Goal: Information Seeking & Learning: Learn about a topic

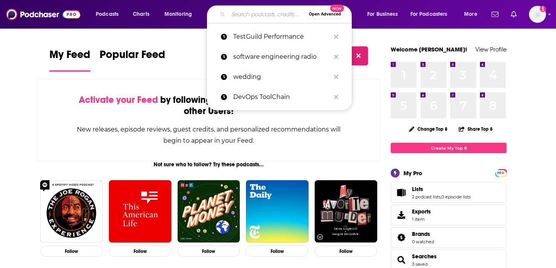
click at [232, 13] on input "Search podcasts, credits, & more..." at bounding box center [266, 14] width 77 height 12
paste input "Gradient Dissent"
type input "Gradient Dissent"
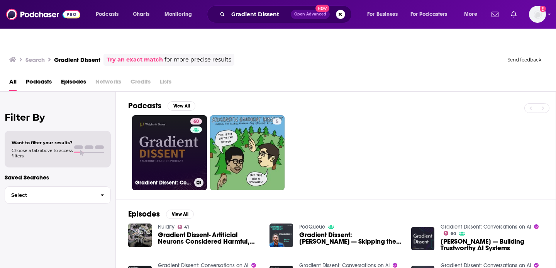
click at [172, 151] on link "60 Gradient Dissent: Conversations on AI" at bounding box center [169, 152] width 75 height 75
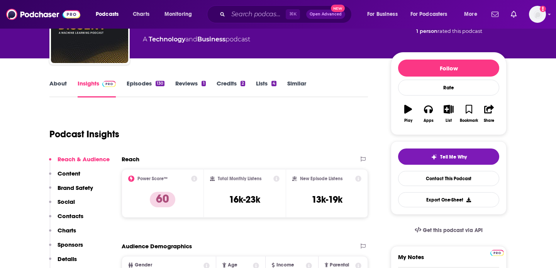
scroll to position [88, 0]
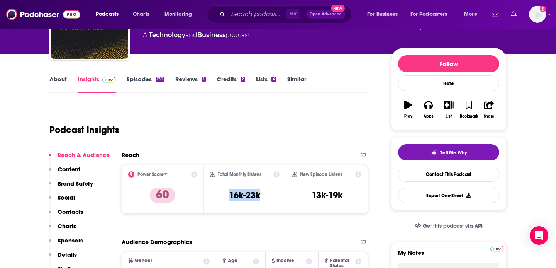
drag, startPoint x: 270, startPoint y: 177, endPoint x: 221, endPoint y: 175, distance: 48.3
click at [221, 175] on div "Total Monthly Listens 16k-23k" at bounding box center [245, 189] width 70 height 36
copy h3 "16k-23k"
